Goal: Task Accomplishment & Management: Manage account settings

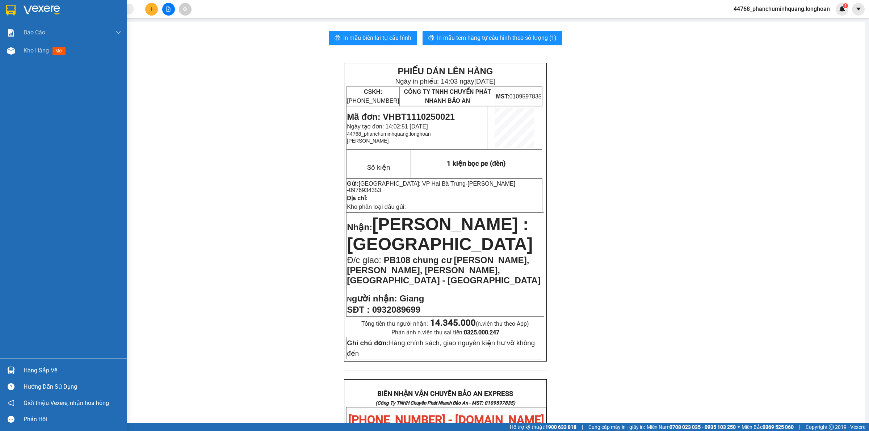
click at [10, 8] on img at bounding box center [10, 10] width 9 height 11
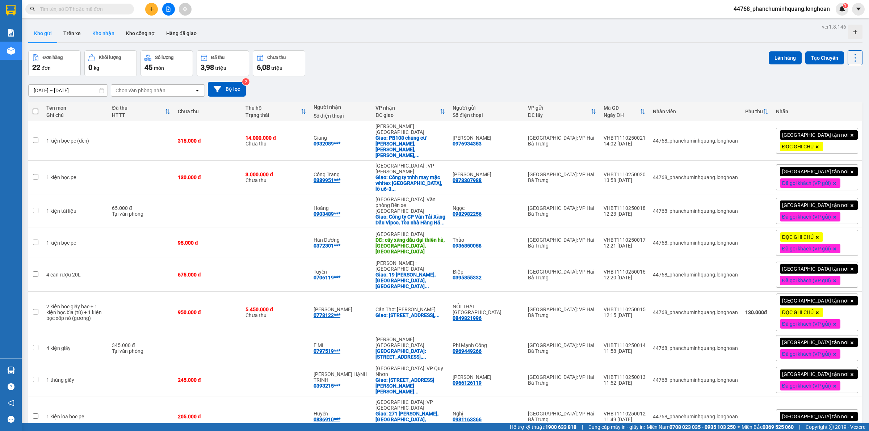
click at [102, 32] on button "Kho nhận" at bounding box center [104, 33] width 34 height 17
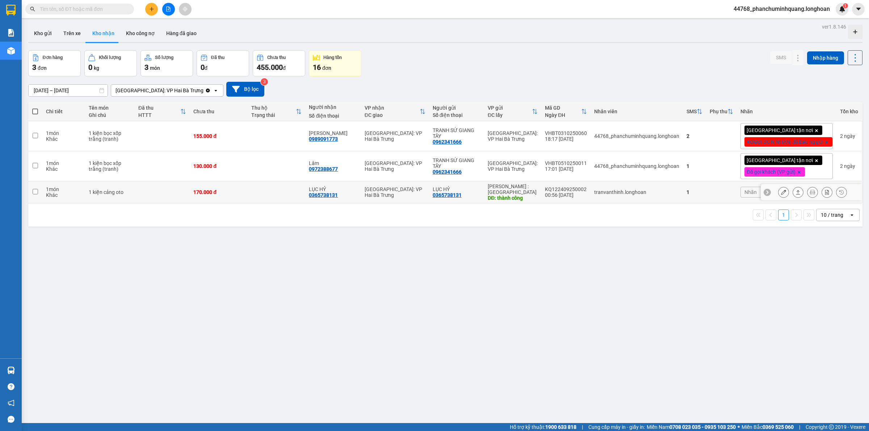
click at [781, 193] on icon at bounding box center [783, 192] width 5 height 5
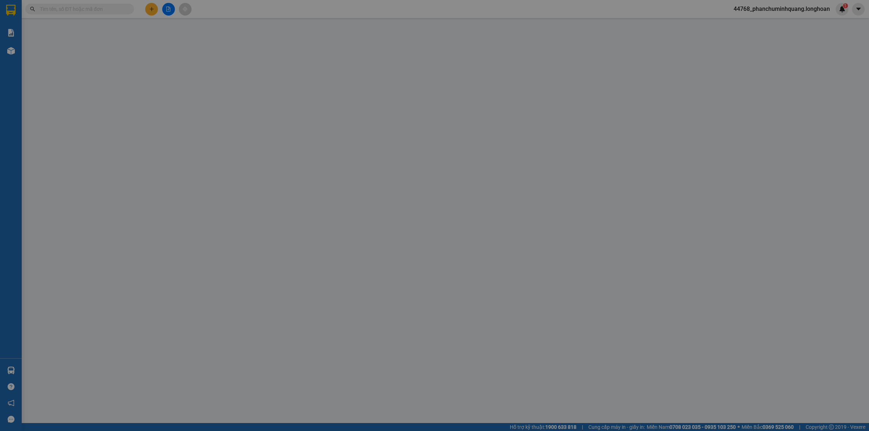
type input "0365738131"
type input "LỤC HỶ"
type input "thành công"
type input "0365738131"
type input "LỤC HỶ"
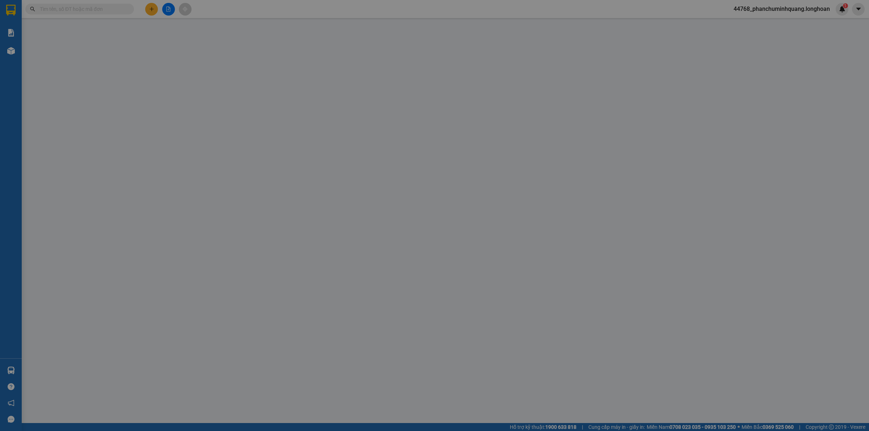
type input "quay đầu đơn VHBT1109250001"
type input "0"
type input "170.000"
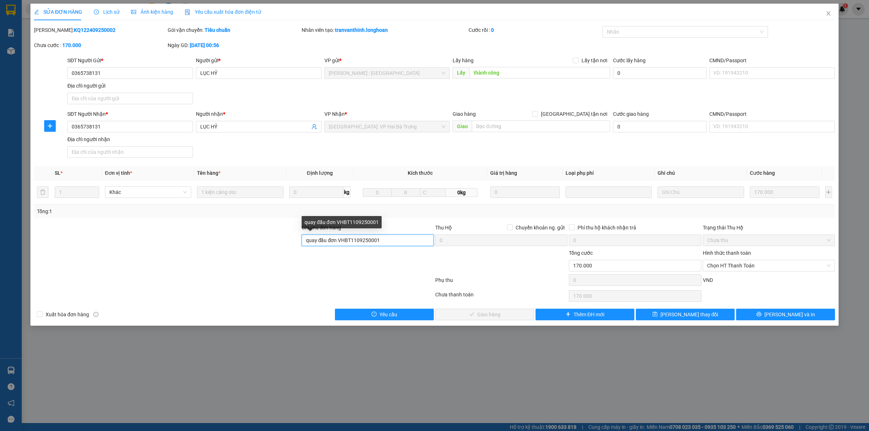
click at [396, 245] on input "quay đầu đơn VHBT1109250001" at bounding box center [368, 241] width 132 height 12
click at [624, 35] on div at bounding box center [682, 32] width 155 height 9
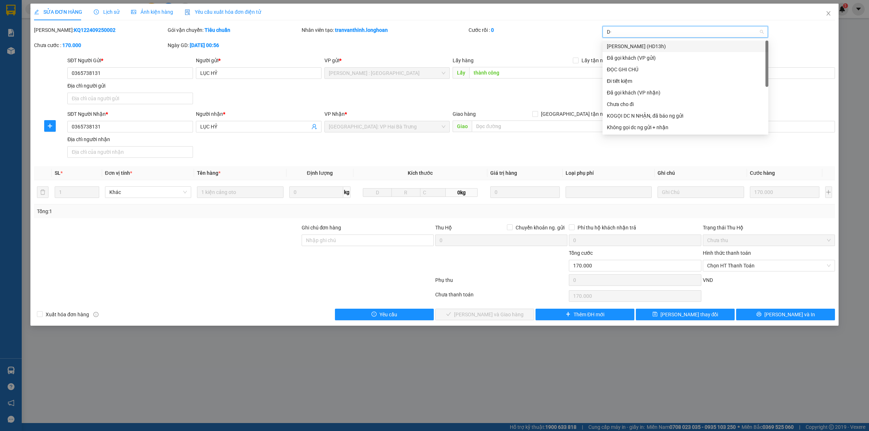
type input "D"
type input "Đ"
click at [622, 68] on div "ĐỌC GHI CHÚ" at bounding box center [685, 70] width 157 height 8
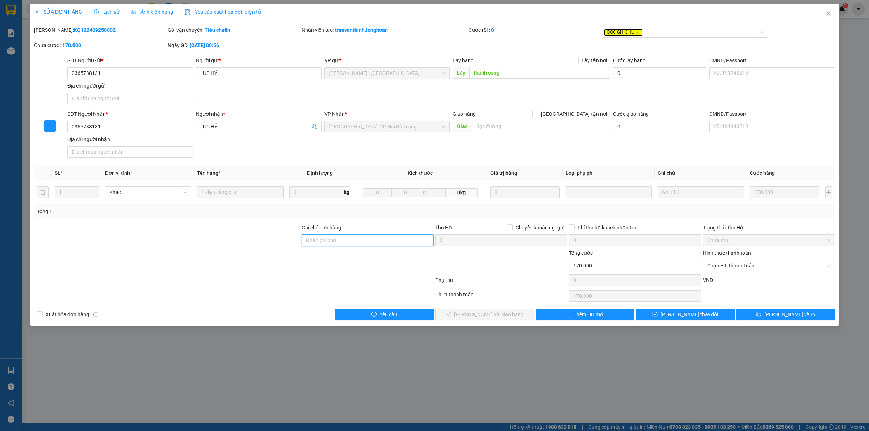
click at [351, 246] on input "Ghi chú đơn hàng" at bounding box center [368, 241] width 132 height 12
type input "Khách không nhận hàng. Huỷ đơn (đã báo kế toán)"
click at [704, 314] on button "[PERSON_NAME] thay đổi" at bounding box center [685, 315] width 99 height 12
